Goal: Check status: Check status

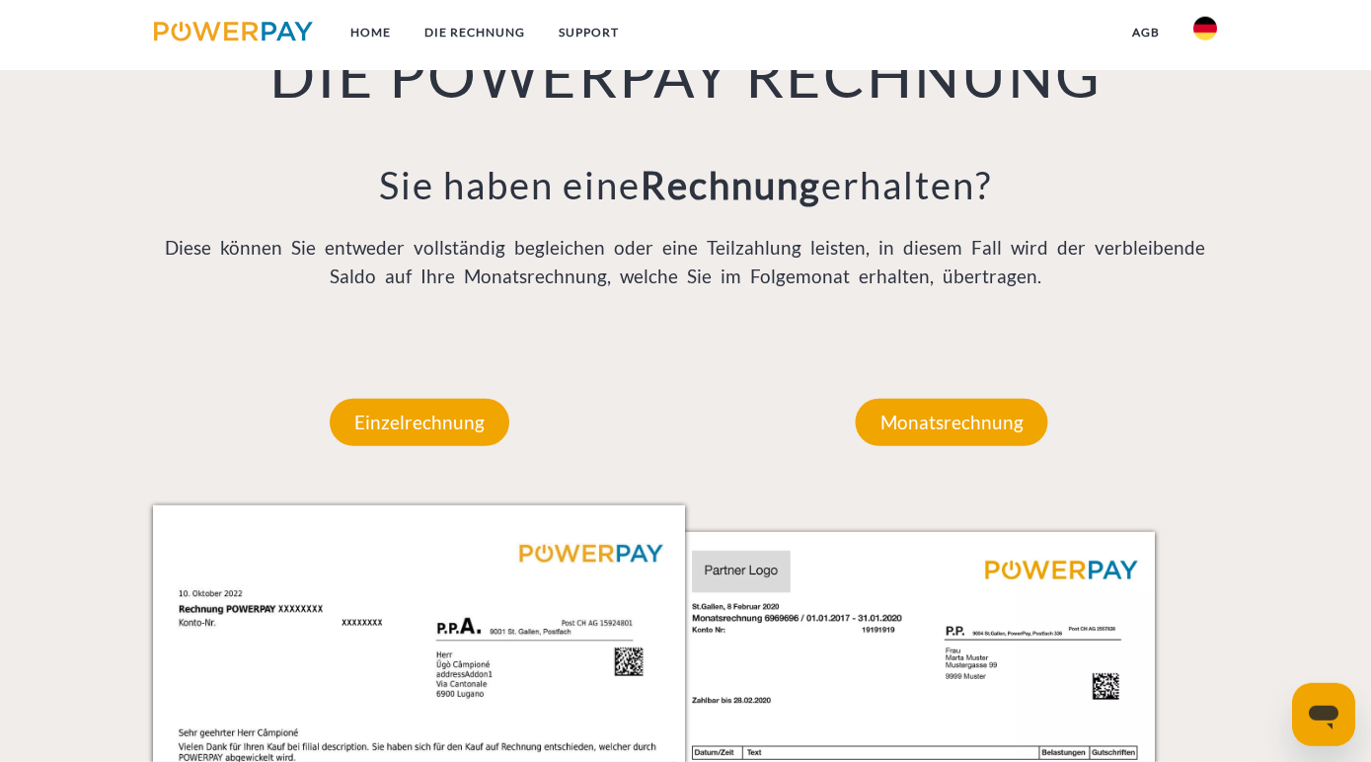
scroll to position [1500, 0]
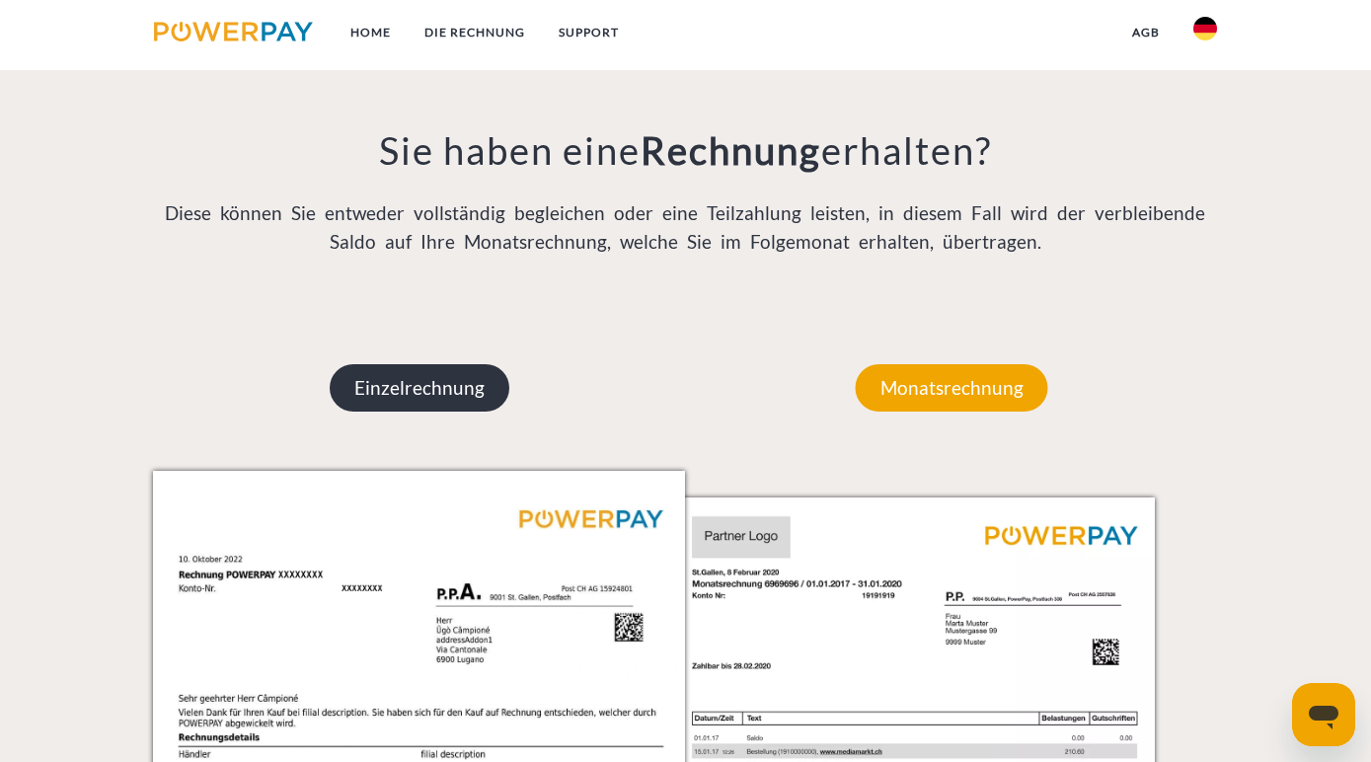
click at [444, 408] on p "Einzelrechnung" at bounding box center [420, 387] width 180 height 47
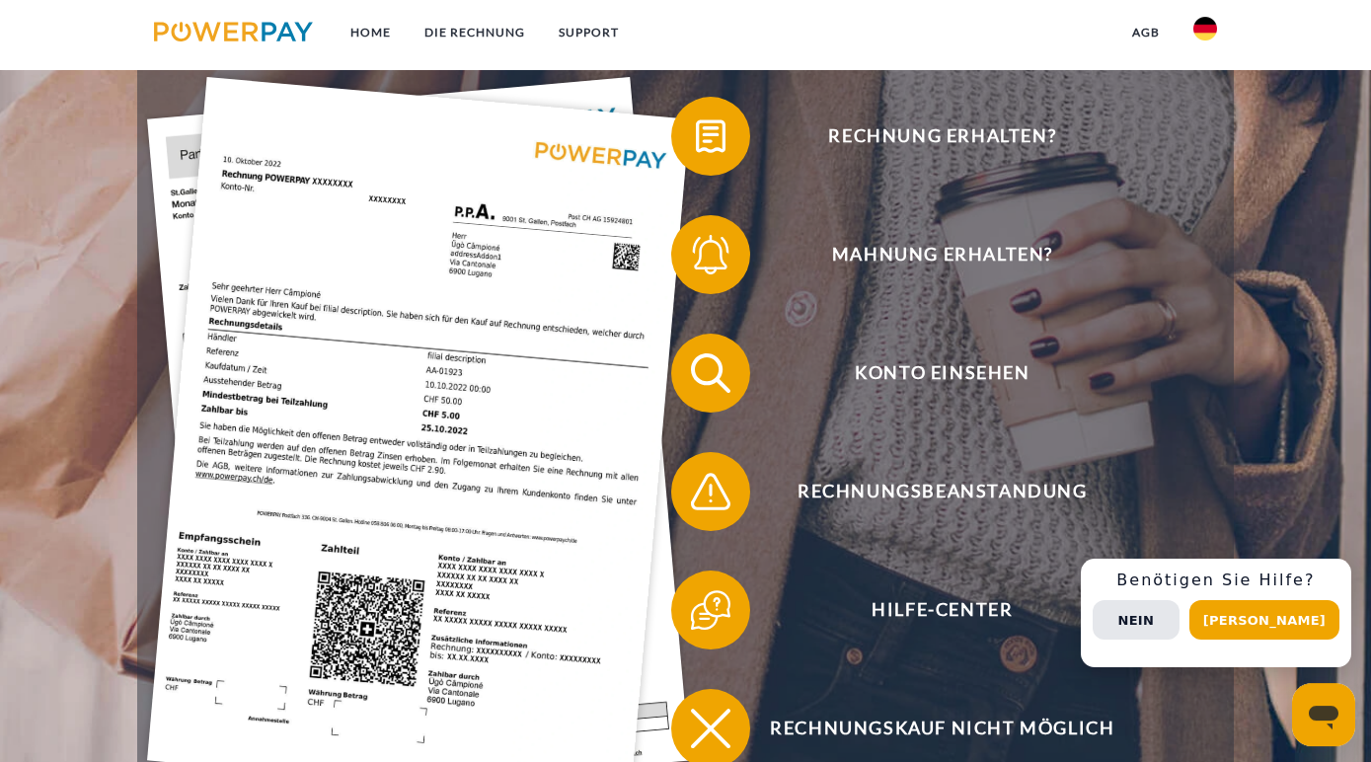
scroll to position [347, 0]
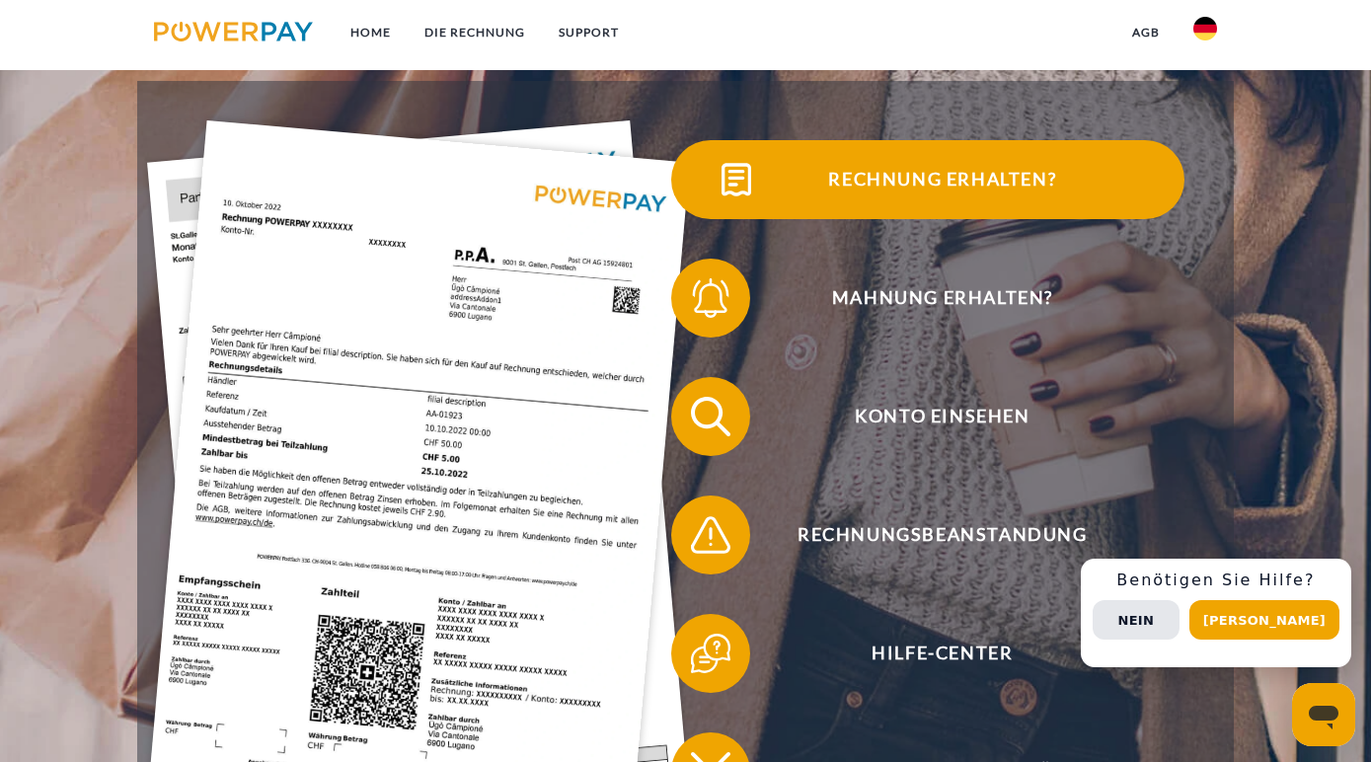
click at [902, 202] on span "Rechnung erhalten?" at bounding box center [943, 179] width 484 height 79
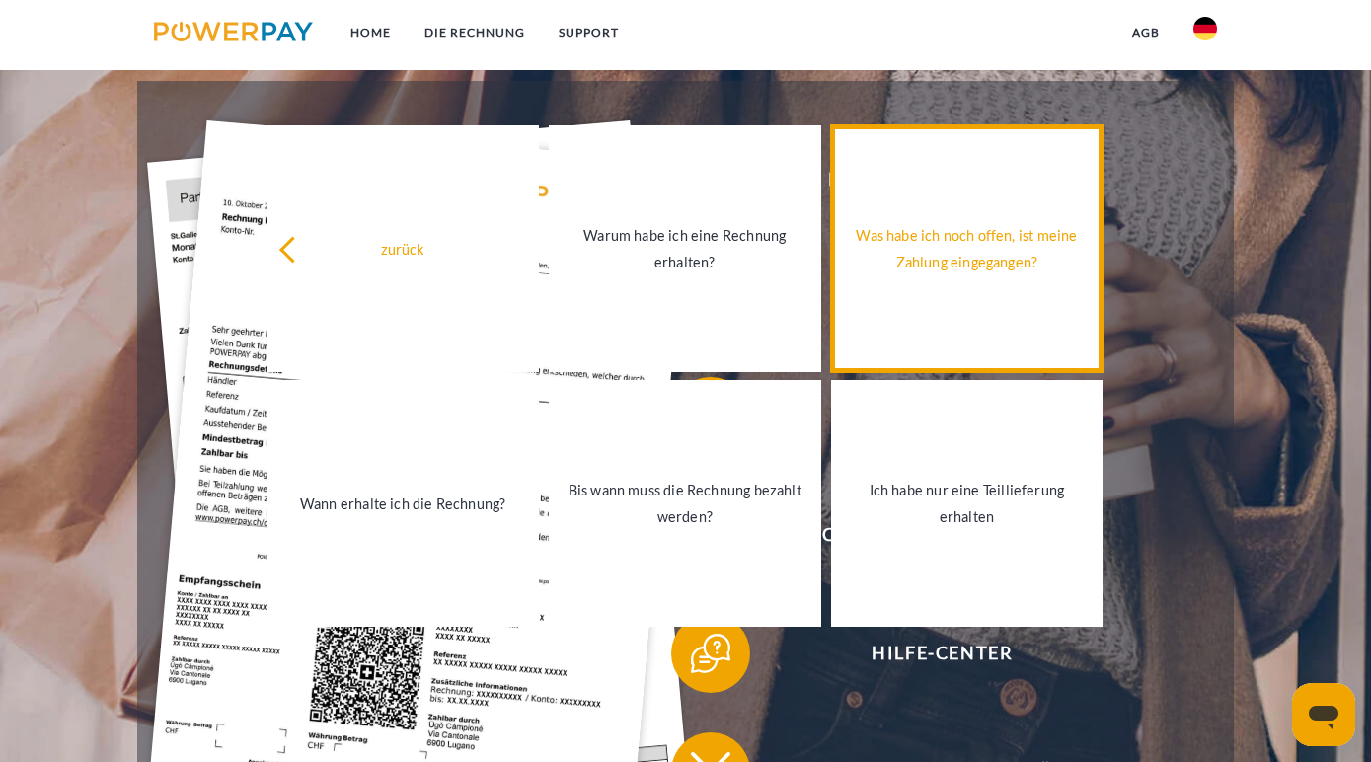
click at [968, 245] on div "Was habe ich noch offen, ist meine Zahlung eingegangen?" at bounding box center [967, 248] width 249 height 53
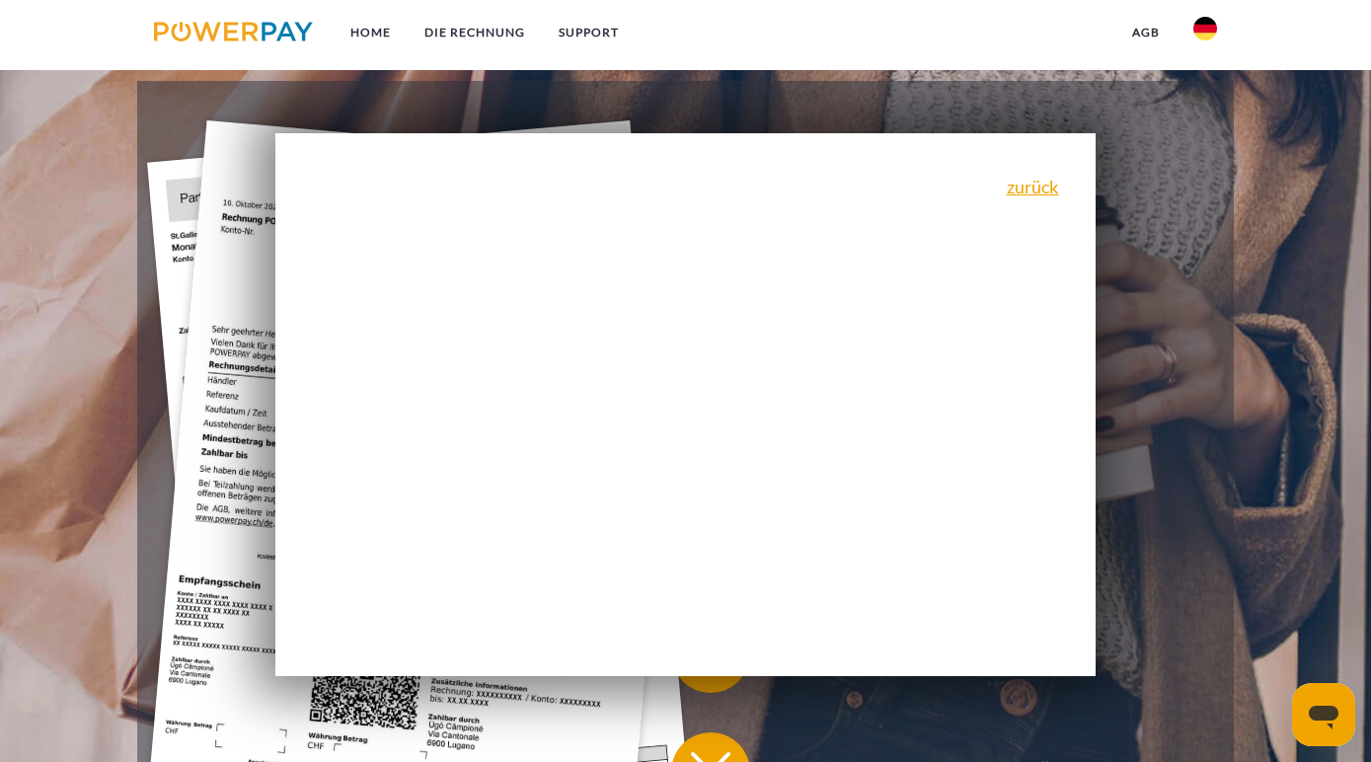
click at [1069, 201] on div "zurück Warum habe ich eine Rechnung erhalten? POWERPAY ist der Rechnungsherstel…" at bounding box center [685, 404] width 820 height 543
click at [1038, 195] on link "zurück" at bounding box center [1033, 187] width 52 height 18
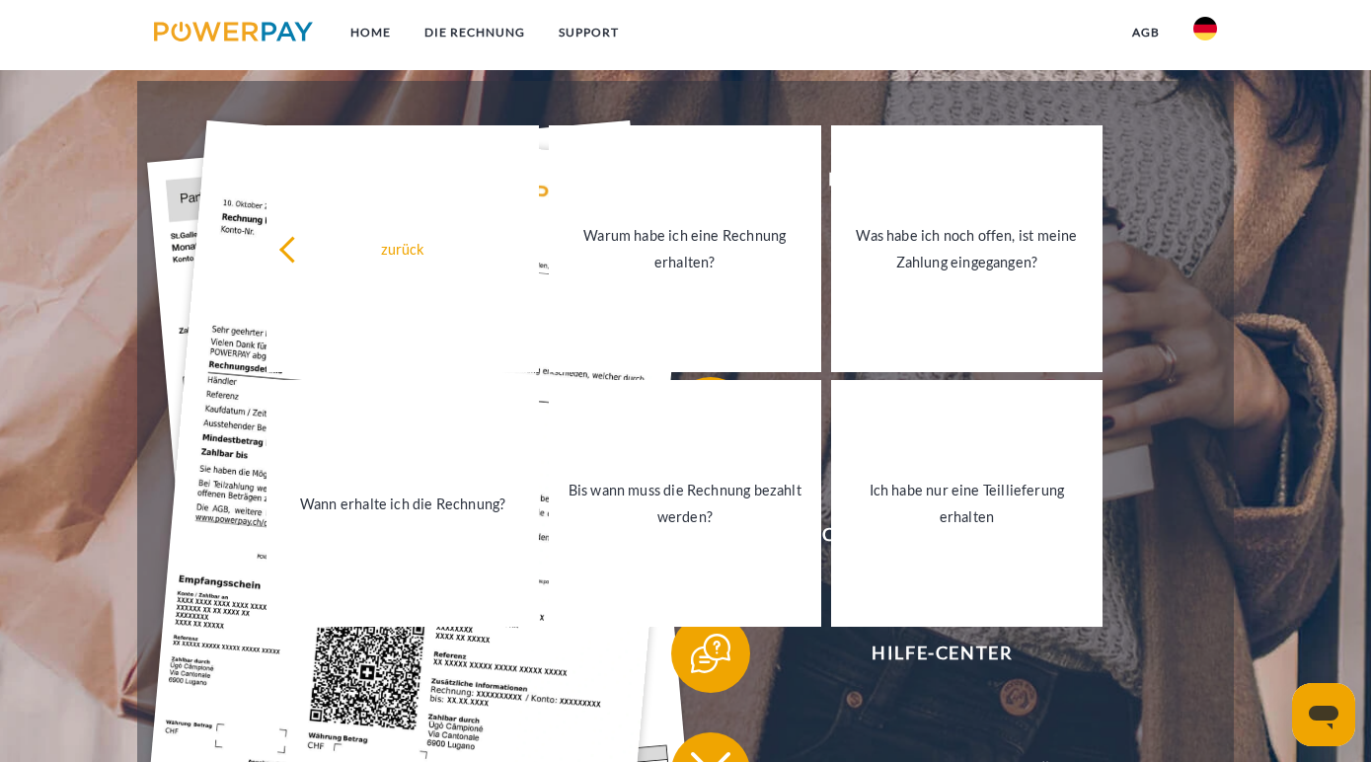
click at [288, 124] on div "zurück Warum habe ich eine Rechnung erhalten? Was habe ich noch offen, ist mein…" at bounding box center [686, 375] width 878 height 510
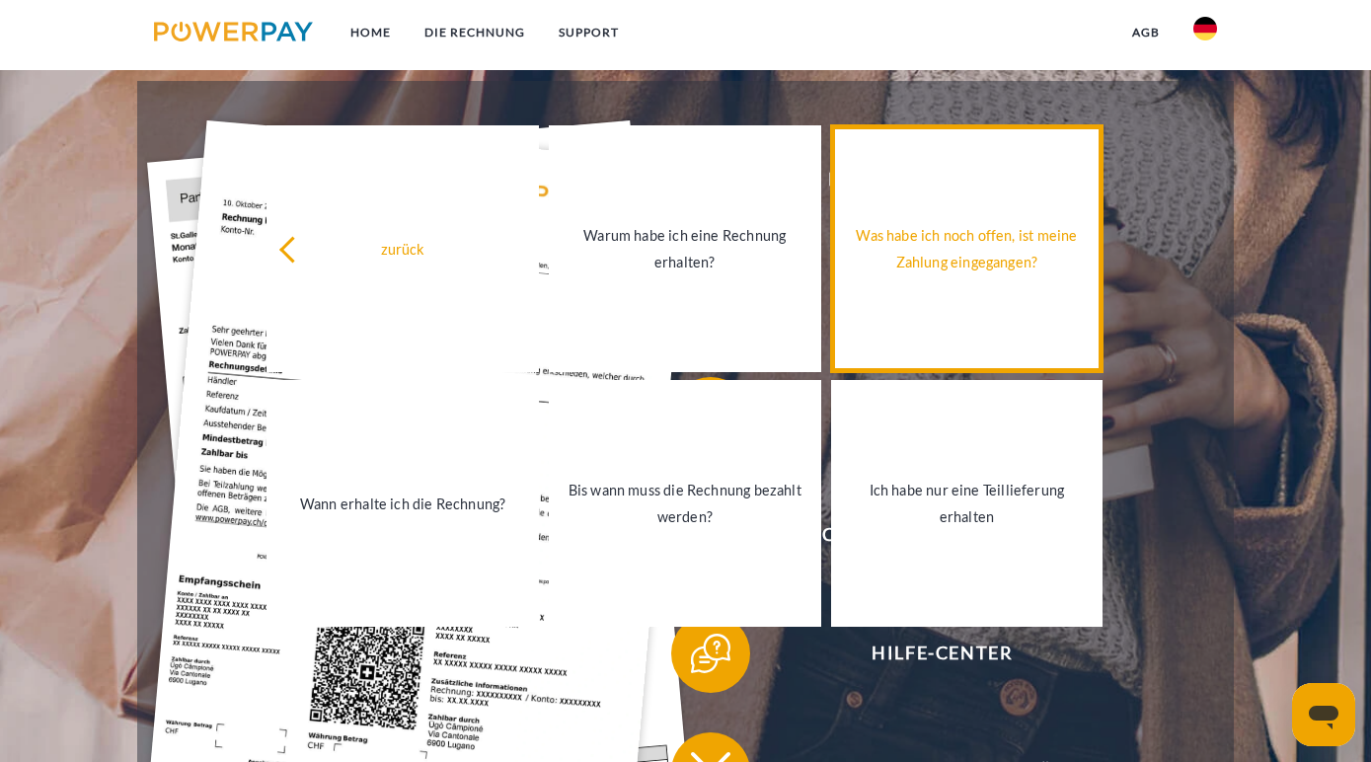
click at [978, 273] on div "Was habe ich noch offen, ist meine Zahlung eingegangen?" at bounding box center [967, 248] width 249 height 53
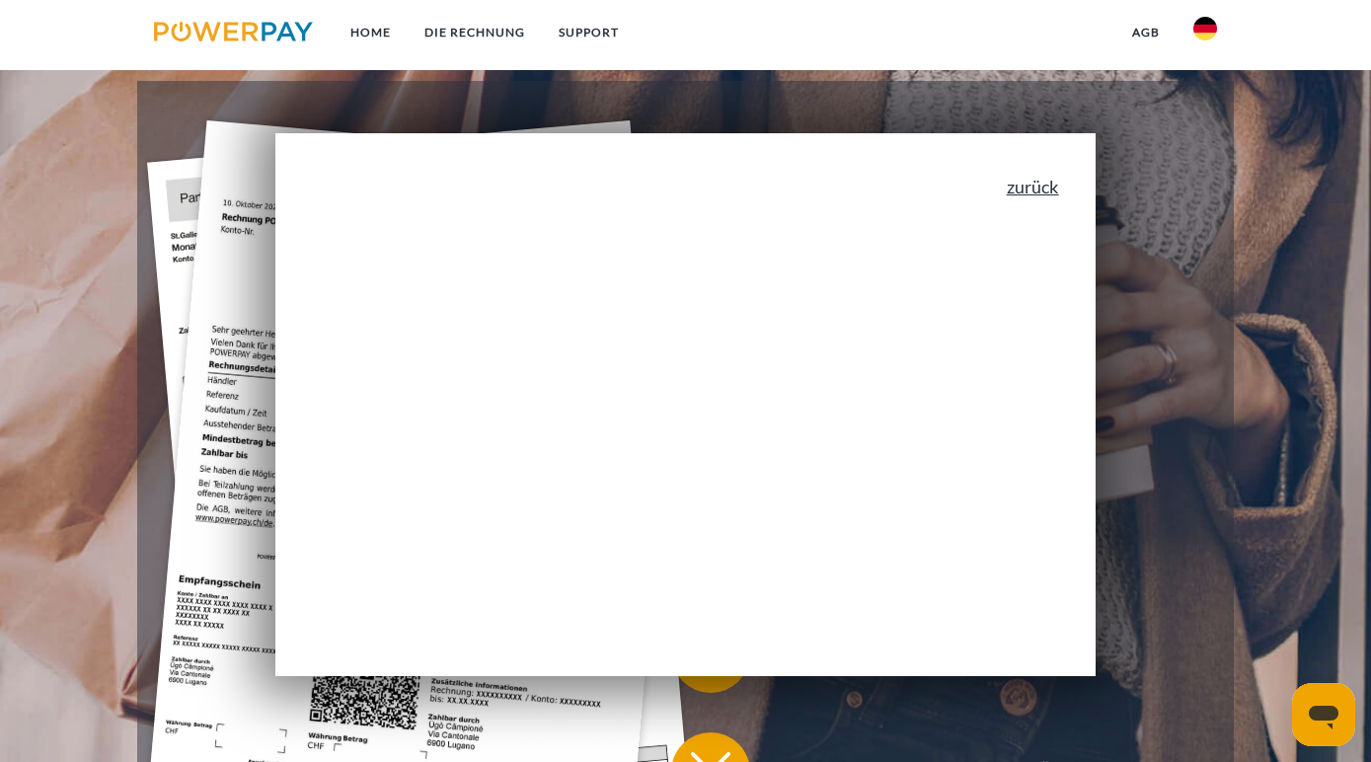
click at [1039, 193] on link "zurück" at bounding box center [1033, 187] width 52 height 18
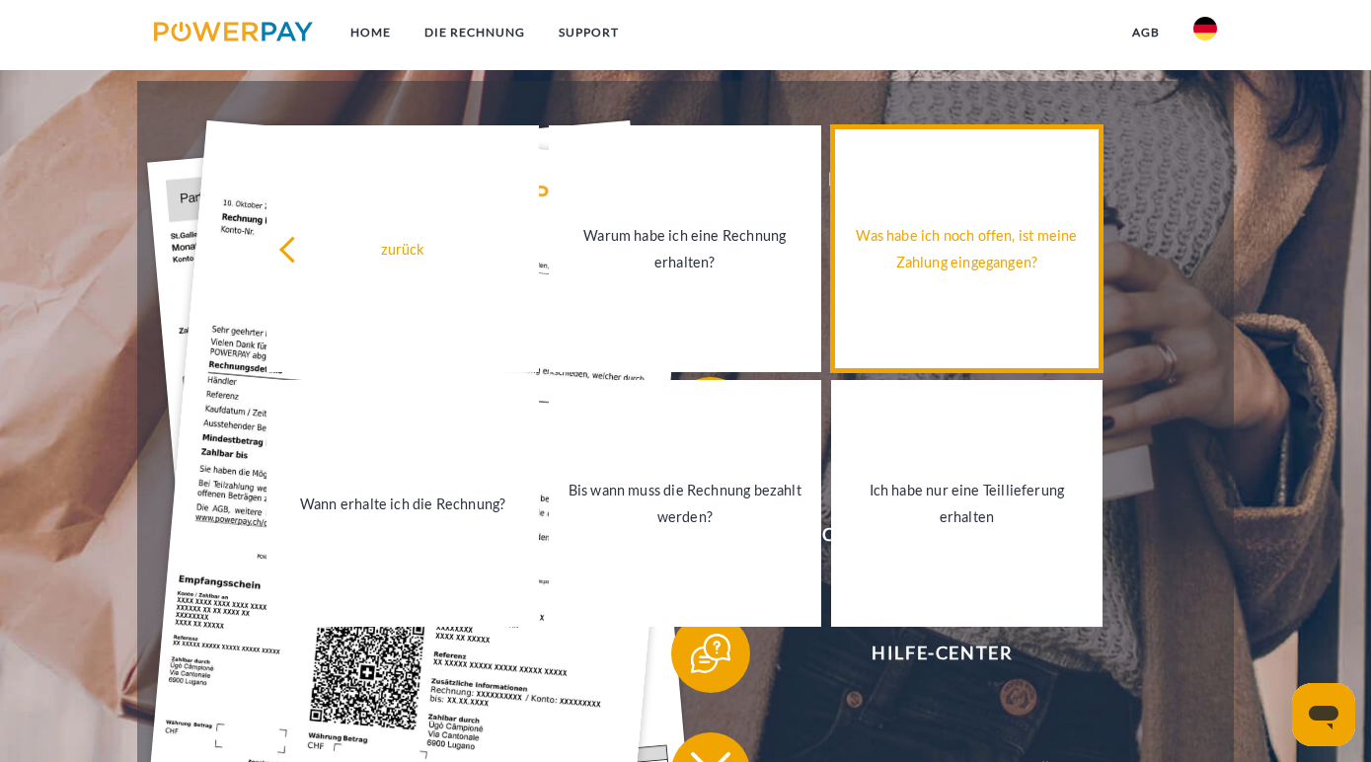
click at [1042, 199] on link "Was habe ich noch offen, ist meine Zahlung eingegangen?" at bounding box center [967, 248] width 272 height 247
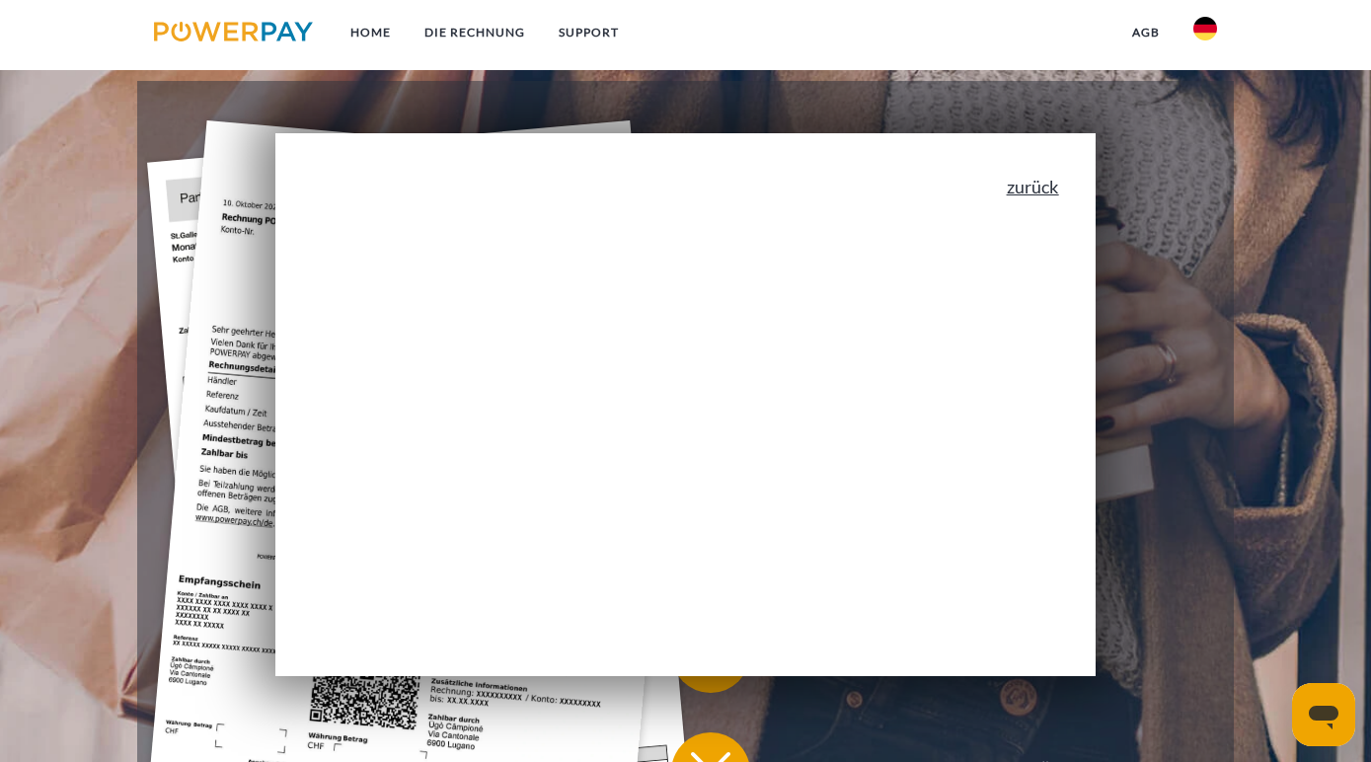
click at [1057, 180] on link "zurück" at bounding box center [1033, 187] width 52 height 18
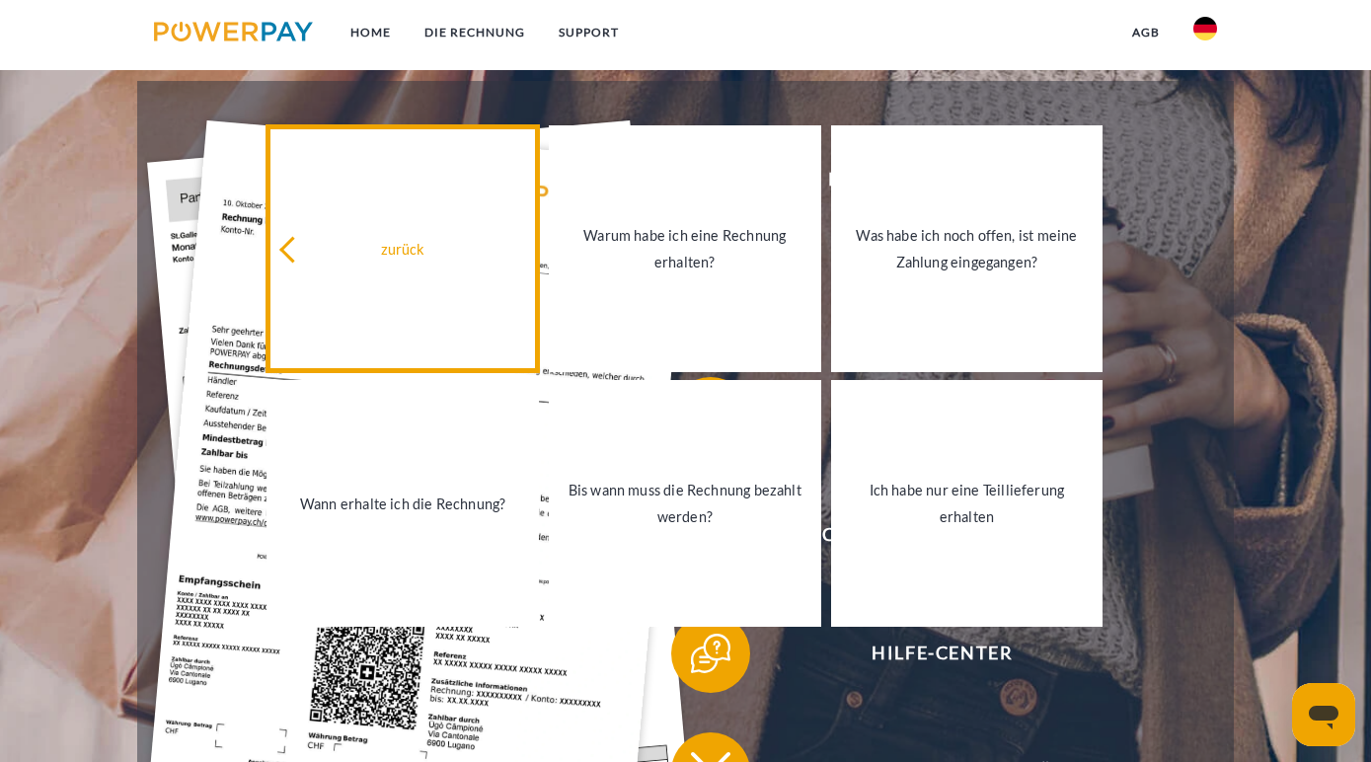
click at [418, 244] on div "zurück" at bounding box center [402, 248] width 249 height 27
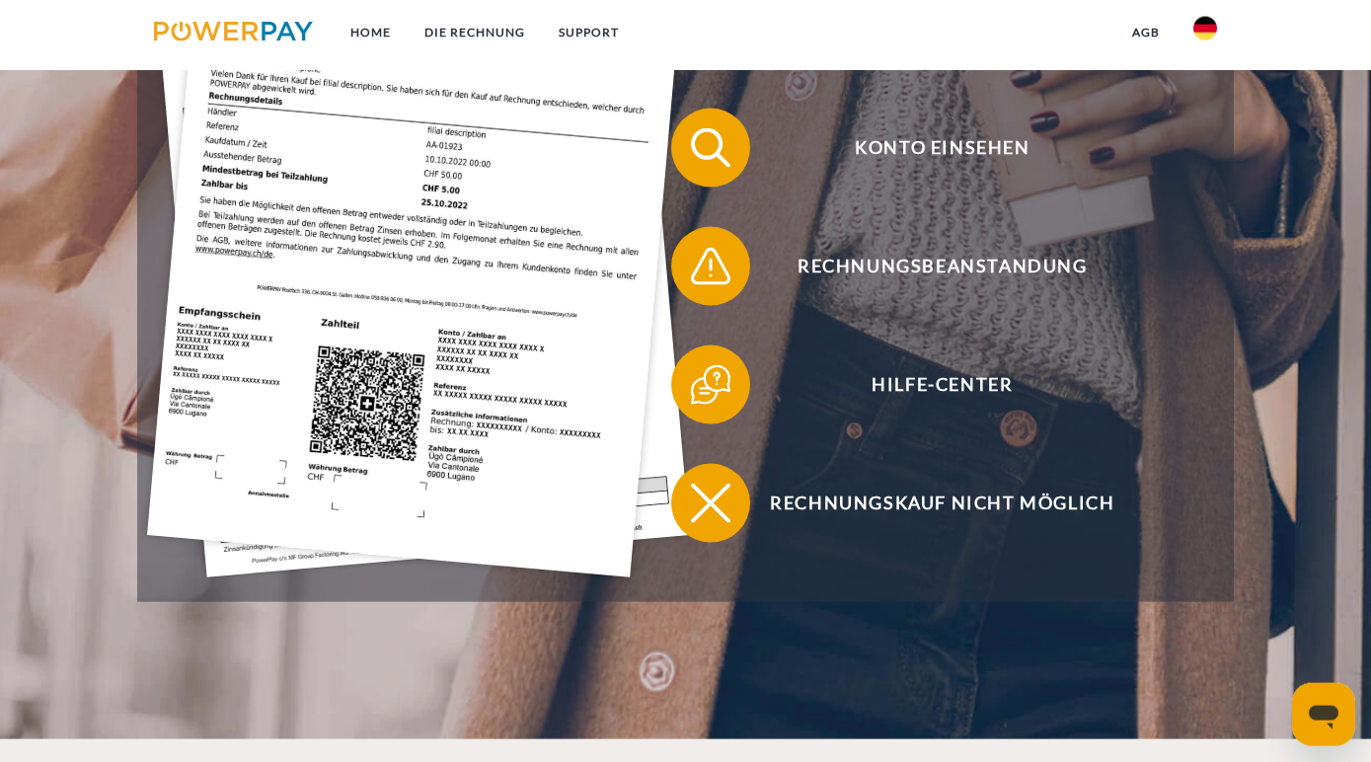
scroll to position [600, 0]
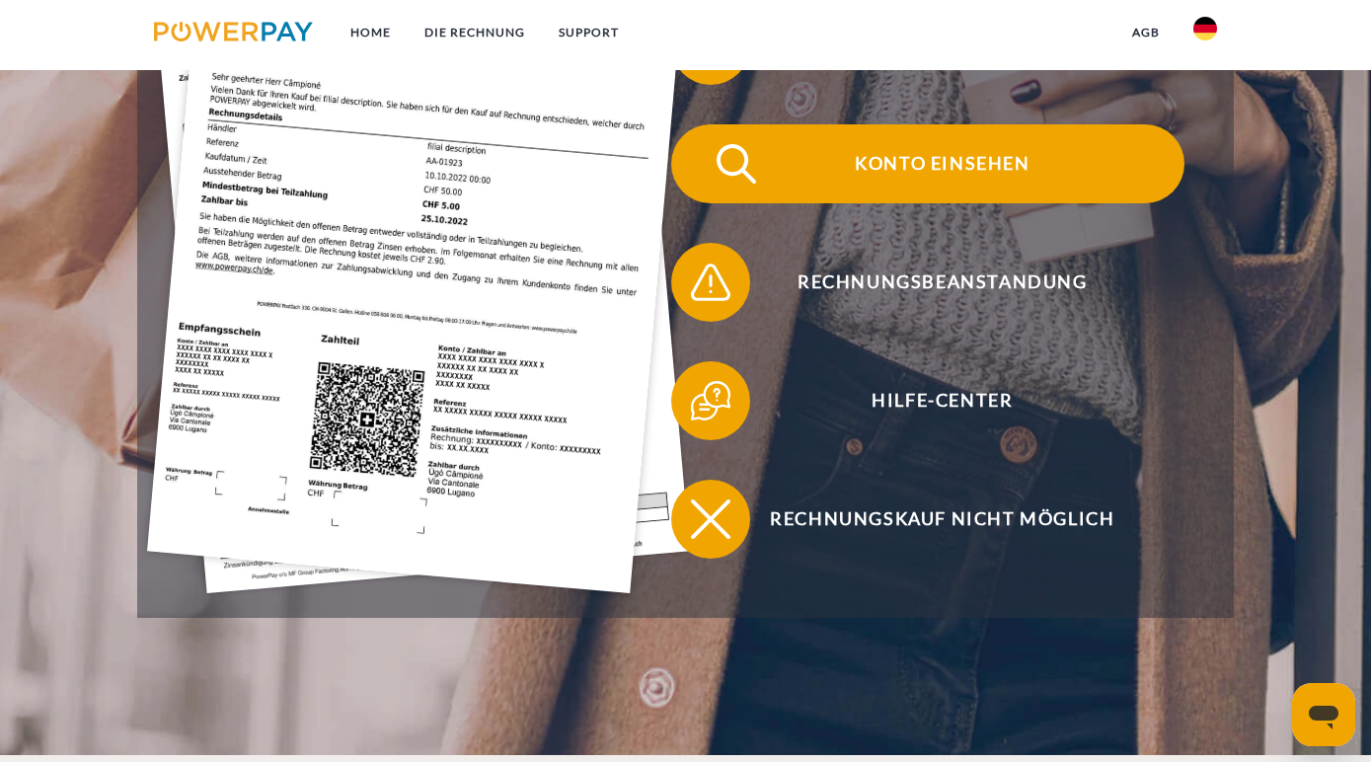
click at [695, 187] on span at bounding box center [706, 164] width 99 height 99
